Goal: Information Seeking & Learning: Learn about a topic

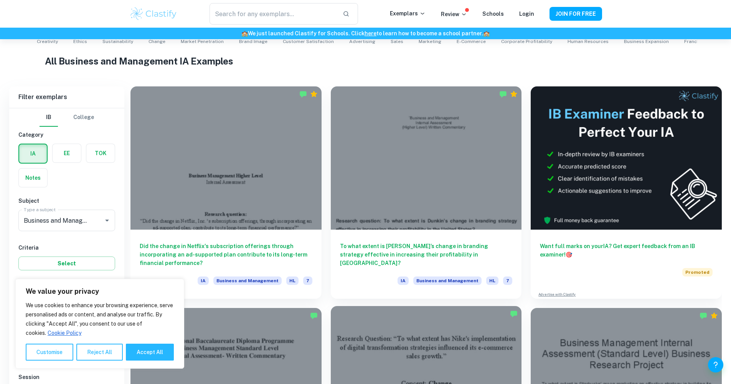
scroll to position [420, 0]
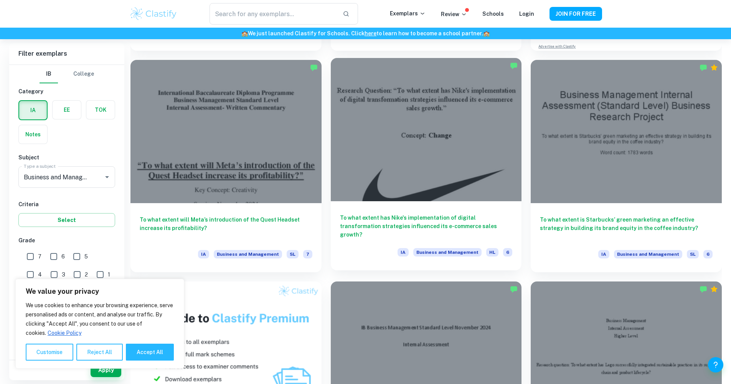
click at [446, 129] on div at bounding box center [426, 129] width 191 height 143
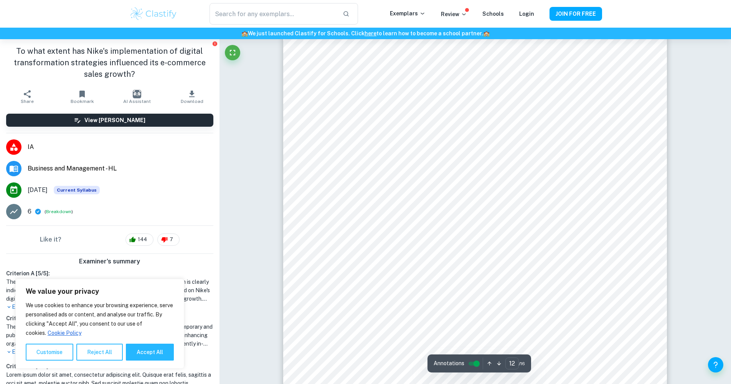
scroll to position [5786, 0]
type input "2"
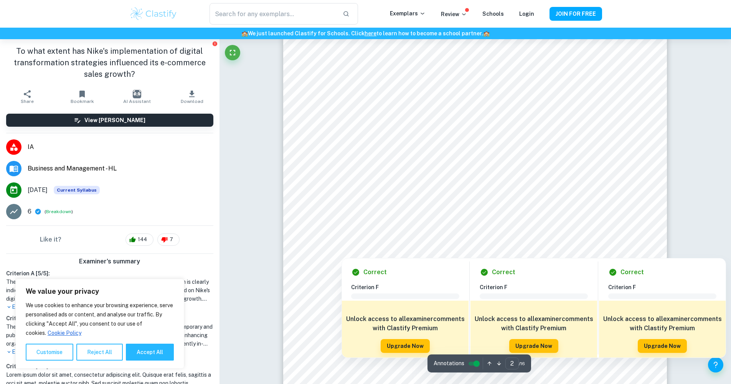
scroll to position [525, 0]
